Goal: Find specific page/section: Find specific page/section

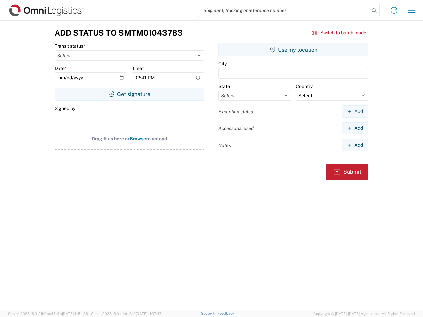
click at [284, 10] on input "search" at bounding box center [283, 10] width 171 height 13
click at [374, 11] on icon at bounding box center [373, 10] width 9 height 9
click at [394, 10] on icon at bounding box center [393, 10] width 11 height 11
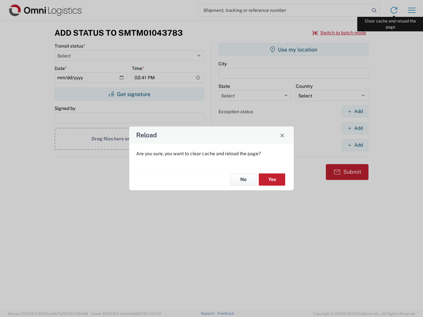
click at [411, 10] on div "Reload Are you sure, you want to clear cache and reload the page? No Yes" at bounding box center [211, 158] width 423 height 317
click at [339, 33] on div "Reload Are you sure, you want to clear cache and reload the page? No Yes" at bounding box center [211, 158] width 423 height 317
click at [129, 94] on div "Reload Are you sure, you want to clear cache and reload the page? No Yes" at bounding box center [211, 158] width 423 height 317
click at [293, 50] on div "Reload Are you sure, you want to clear cache and reload the page? No Yes" at bounding box center [211, 158] width 423 height 317
click at [355, 111] on div "Reload Are you sure, you want to clear cache and reload the page? No Yes" at bounding box center [211, 158] width 423 height 317
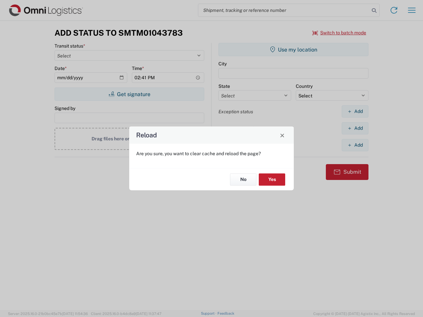
click at [355, 128] on div "Reload Are you sure, you want to clear cache and reload the page? No Yes" at bounding box center [211, 158] width 423 height 317
click at [355, 145] on div "Reload Are you sure, you want to clear cache and reload the page? No Yes" at bounding box center [211, 158] width 423 height 317
